Goal: Information Seeking & Learning: Learn about a topic

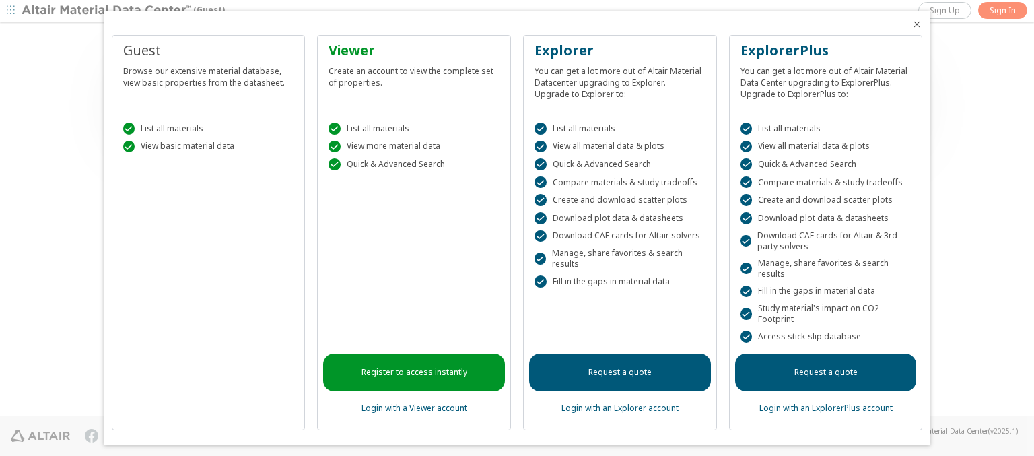
click at [911, 24] on icon "Close" at bounding box center [916, 24] width 11 height 11
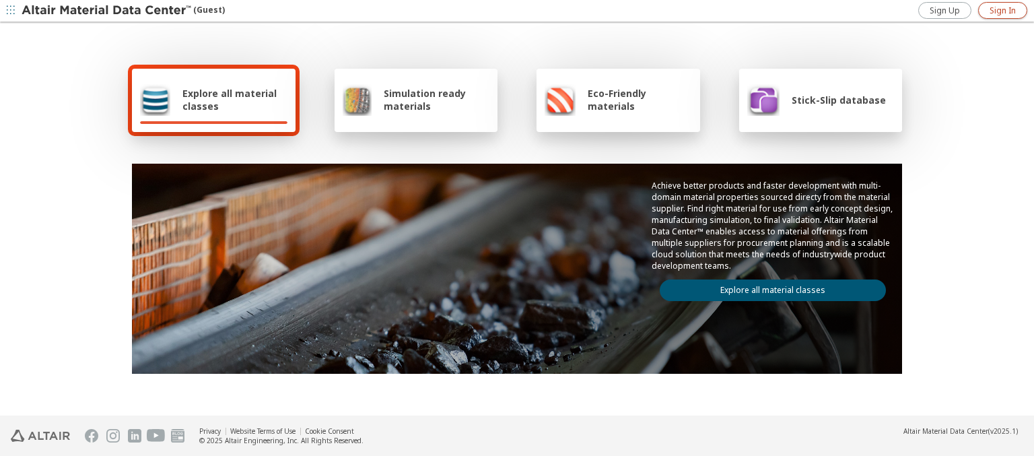
click at [1002, 10] on span "Sign In" at bounding box center [1002, 10] width 26 height 11
click at [107, 11] on img at bounding box center [108, 10] width 172 height 13
click at [229, 100] on span "Explore all material classes" at bounding box center [234, 100] width 105 height 26
click at [767, 287] on link "Explore all material classes" at bounding box center [773, 290] width 226 height 22
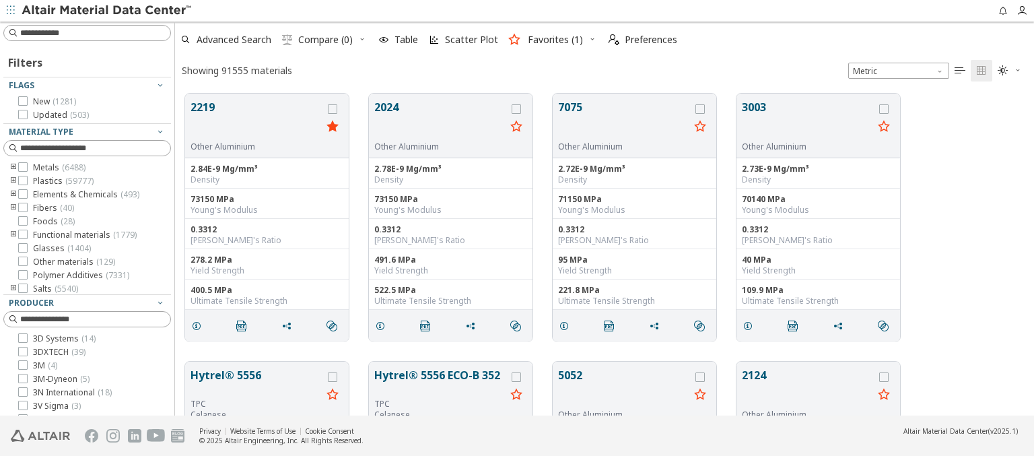
scroll to position [322, 848]
click at [462, 40] on span "Scatter Plot" at bounding box center [471, 39] width 53 height 9
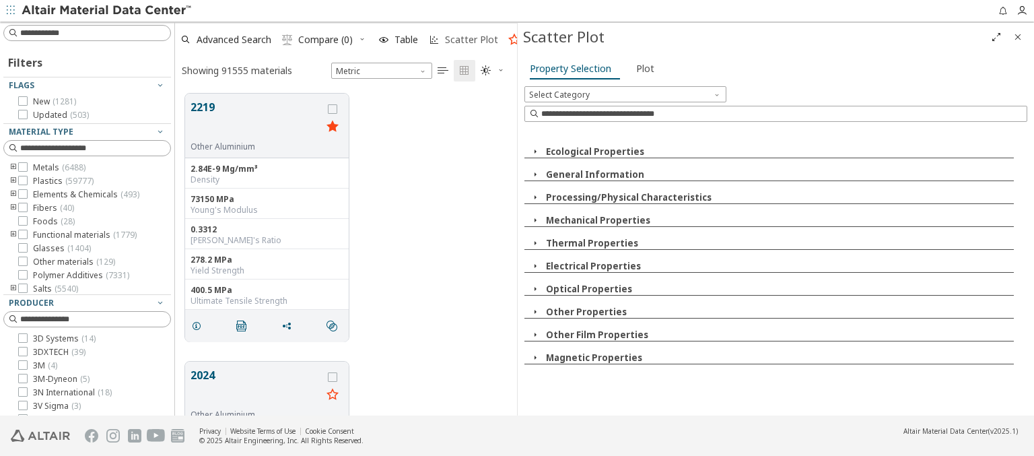
scroll to position [322, 331]
click at [534, 151] on icon "button" at bounding box center [535, 151] width 11 height 11
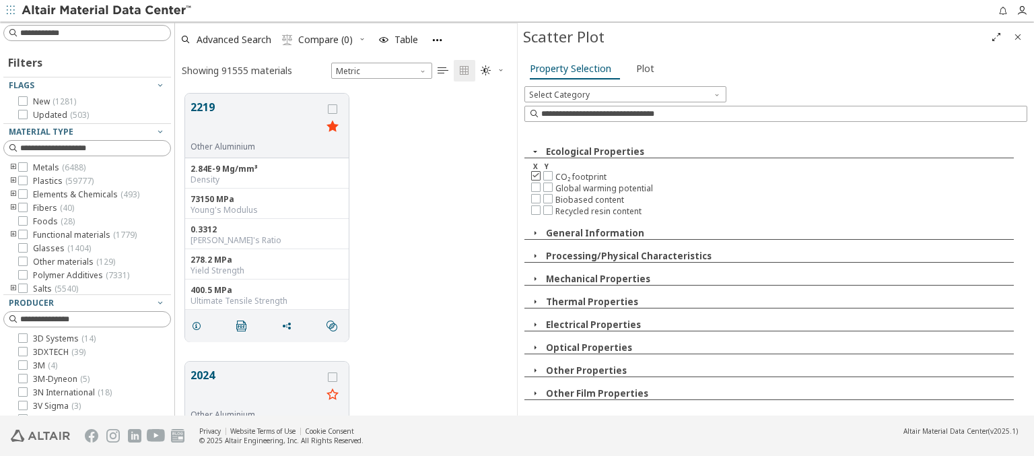
click at [535, 174] on icon at bounding box center [535, 174] width 9 height 9
click at [547, 186] on icon at bounding box center [547, 186] width 9 height 9
click at [107, 11] on img at bounding box center [108, 10] width 172 height 13
